Goal: Communication & Community: Ask a question

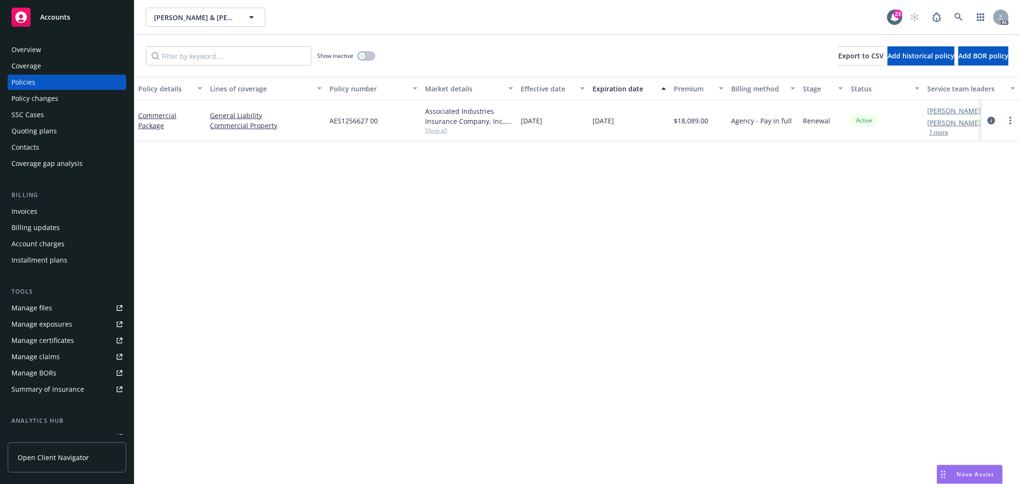
click at [976, 475] on span "Nova Assist" at bounding box center [975, 474] width 38 height 8
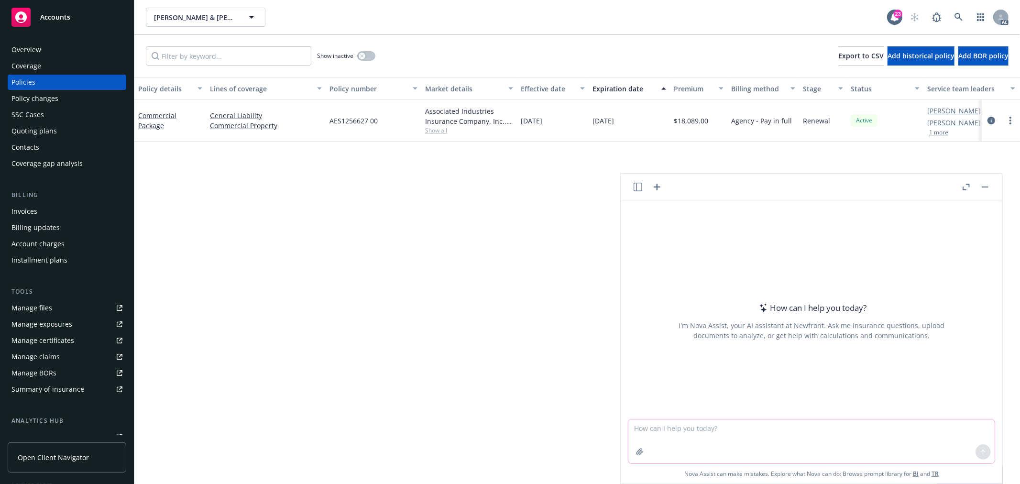
click at [715, 444] on textarea at bounding box center [811, 441] width 366 height 44
paste textarea "GROUP_DISABILITY"
click at [652, 431] on textarea "GROUP_DISABILITY policy" at bounding box center [811, 440] width 366 height 45
click at [757, 429] on textarea "GROUP DISABILITY policy" at bounding box center [811, 440] width 366 height 45
type textarea "GROUP DISABILITY policy is annually renewed?"
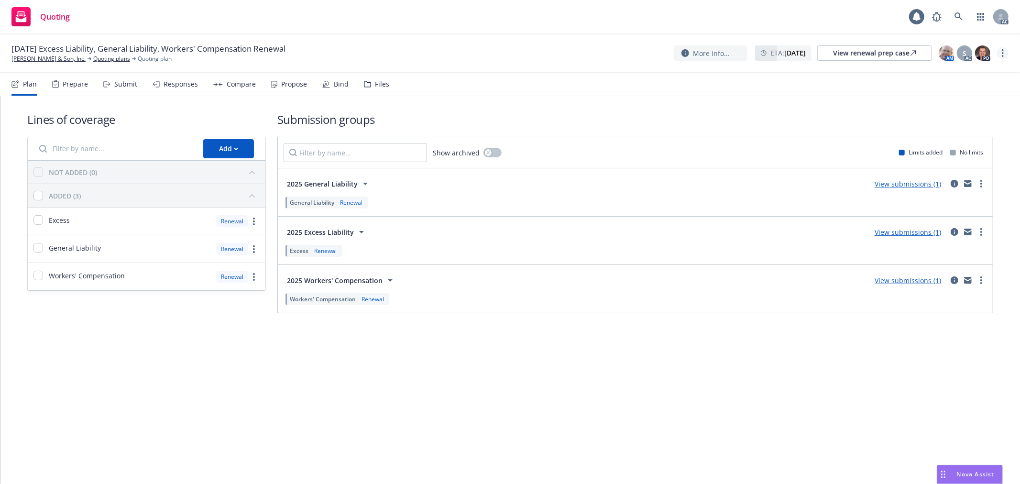
click at [1001, 54] on icon "more" at bounding box center [1002, 53] width 2 height 8
click at [953, 69] on link "Copy logging email" at bounding box center [954, 72] width 107 height 19
